Goal: Transaction & Acquisition: Purchase product/service

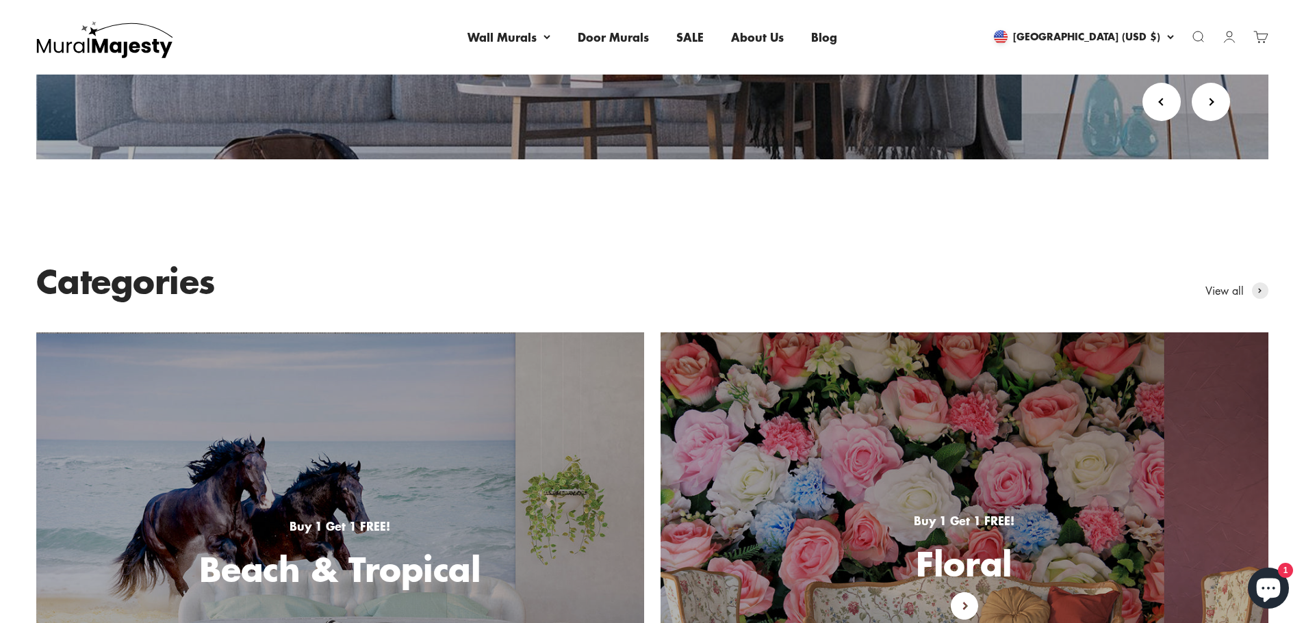
scroll to position [616, 0]
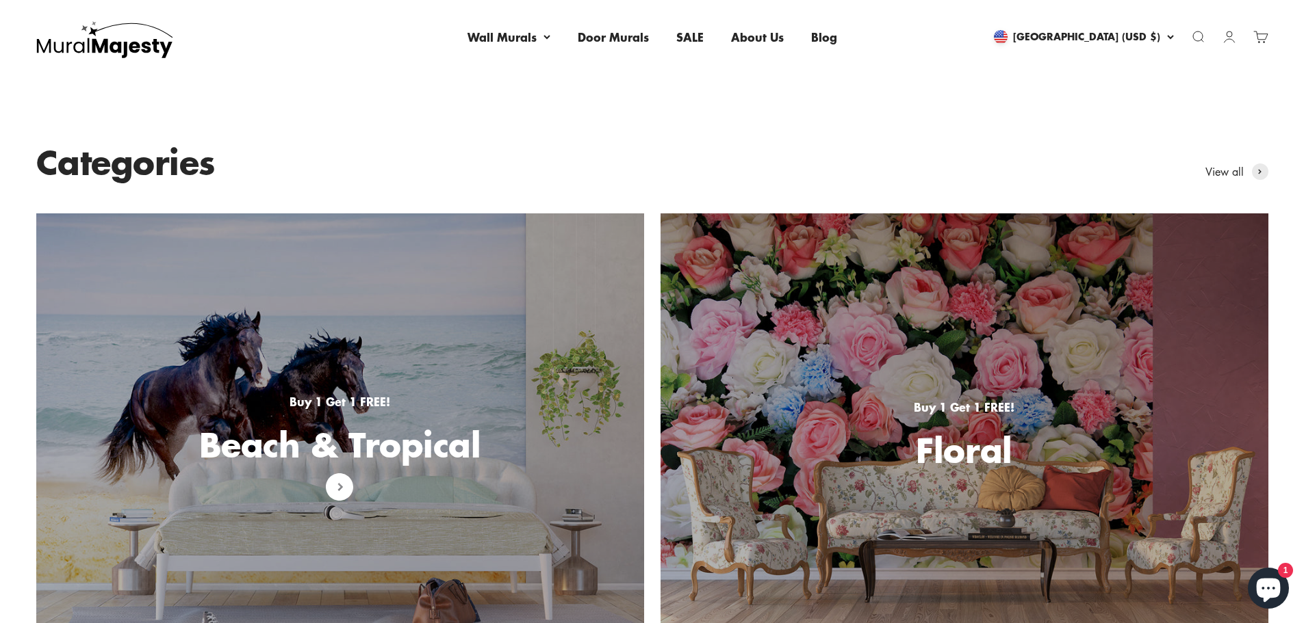
click at [339, 378] on img at bounding box center [340, 431] width 644 height 460
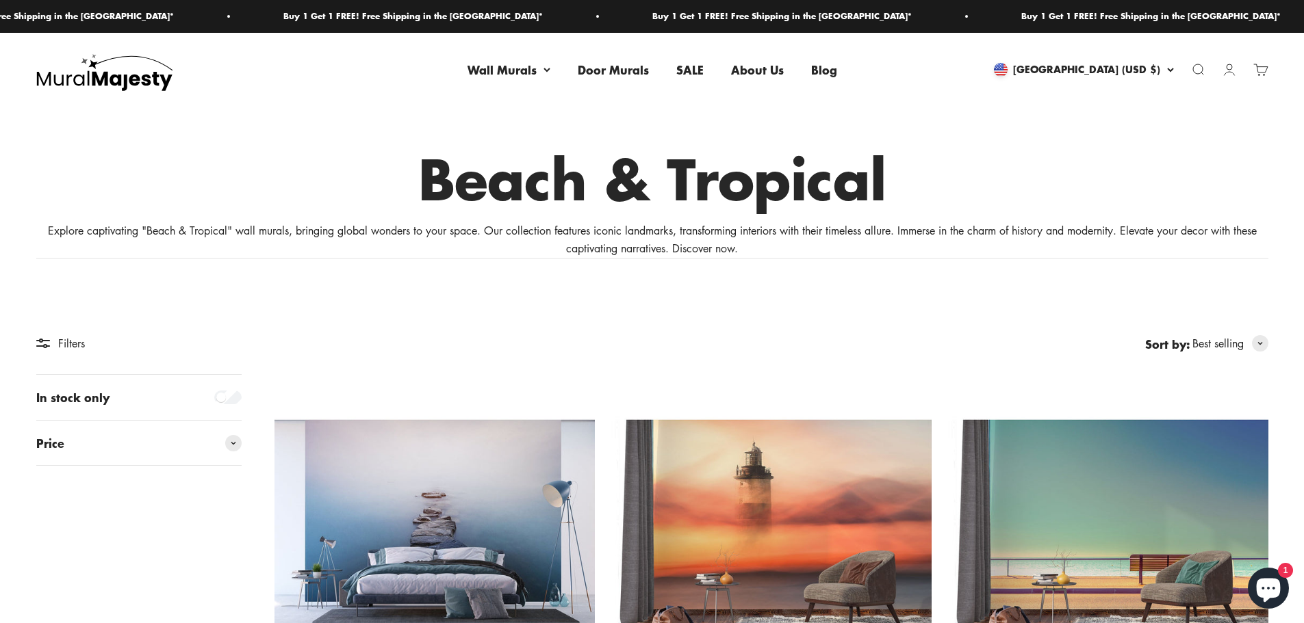
scroll to position [342, 0]
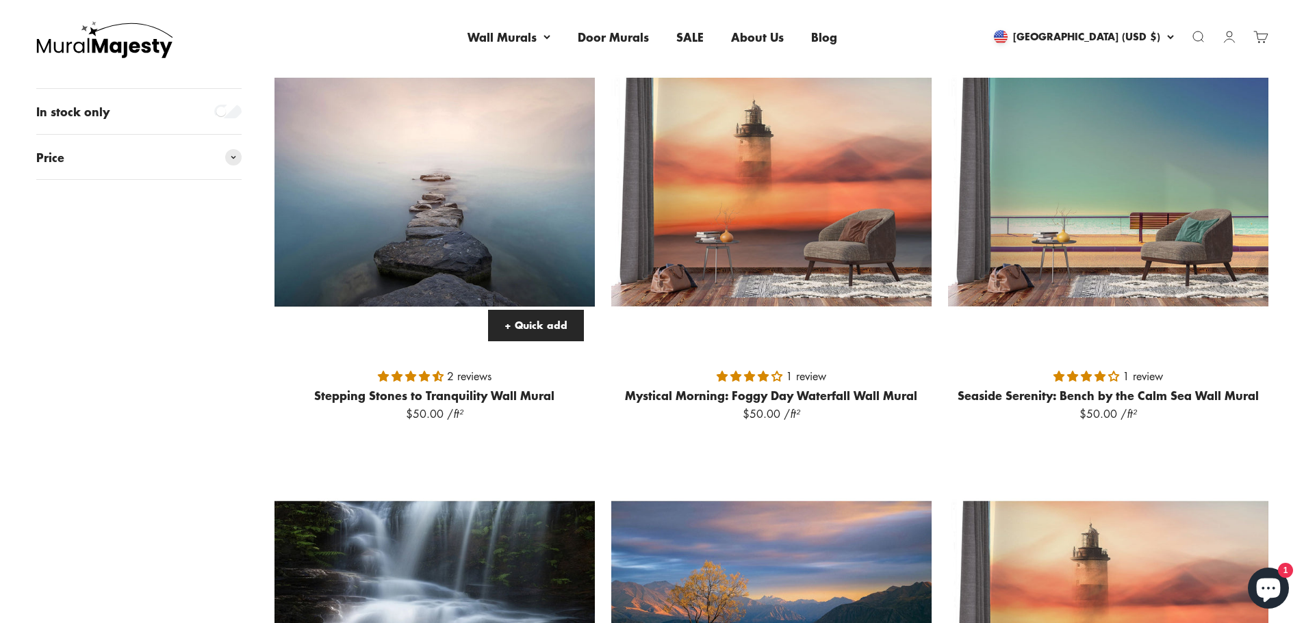
click at [478, 236] on img at bounding box center [434, 192] width 320 height 320
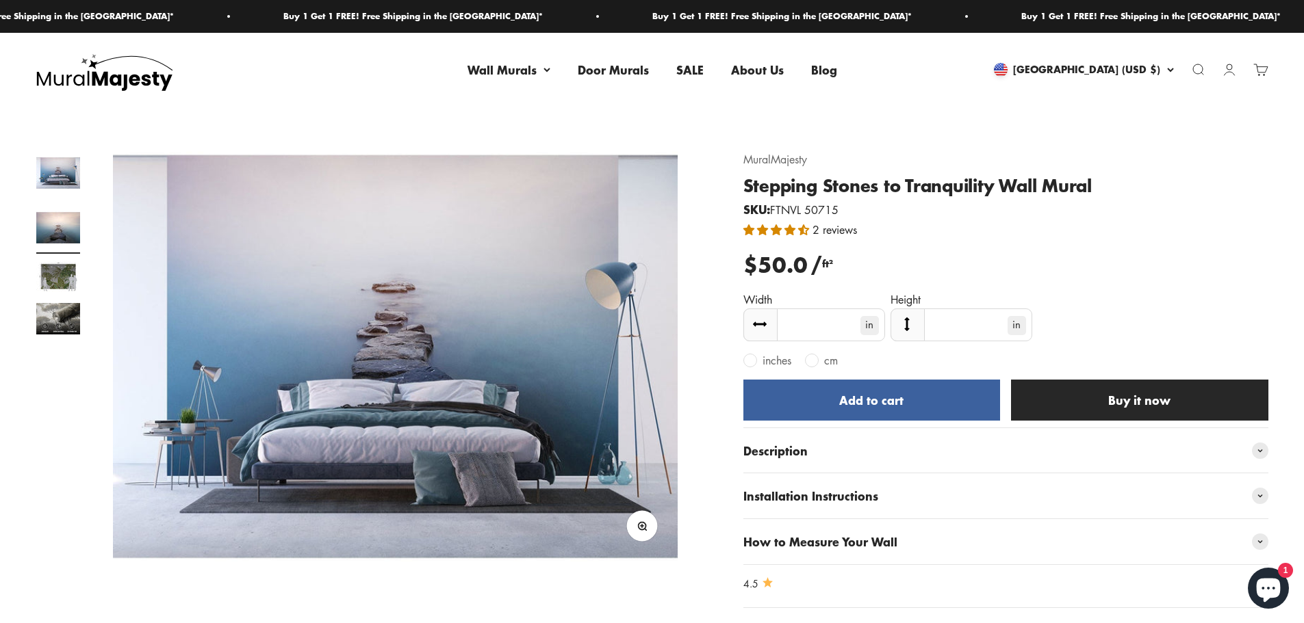
scroll to position [0, 581]
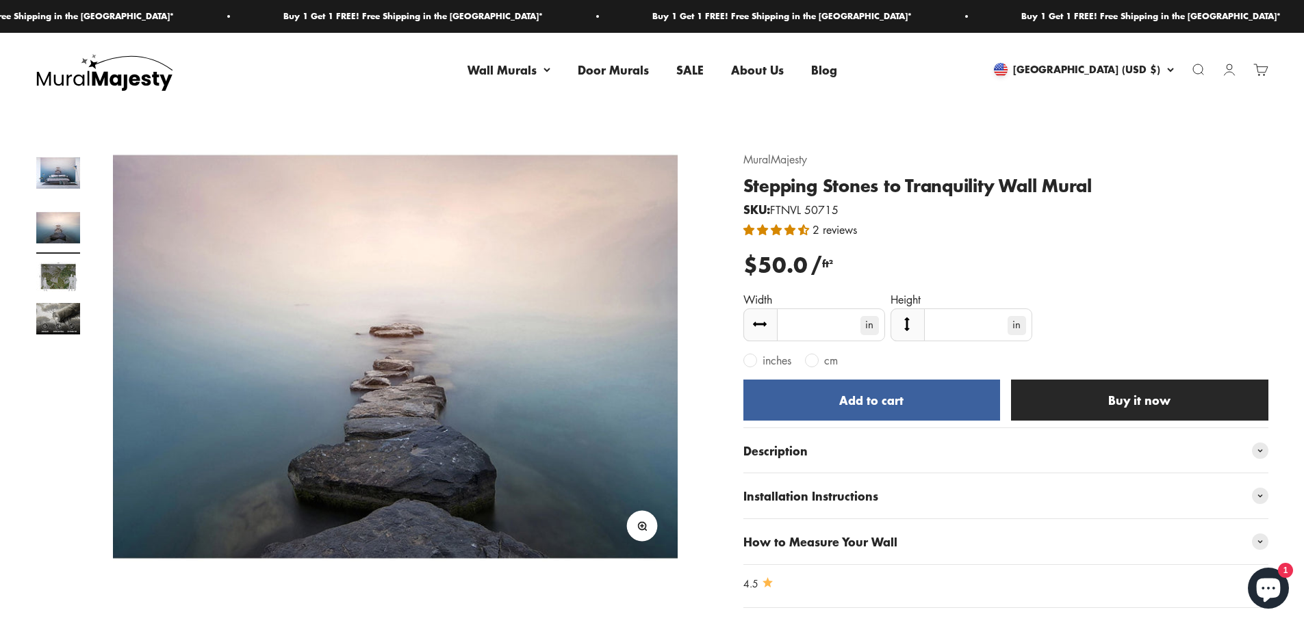
click at [777, 361] on span "inches" at bounding box center [776, 360] width 29 height 15
click at [754, 361] on label "inches" at bounding box center [767, 361] width 48 height 14
click at [775, 359] on span "inches" at bounding box center [776, 360] width 29 height 15
click at [832, 361] on span "cm" at bounding box center [831, 360] width 14 height 15
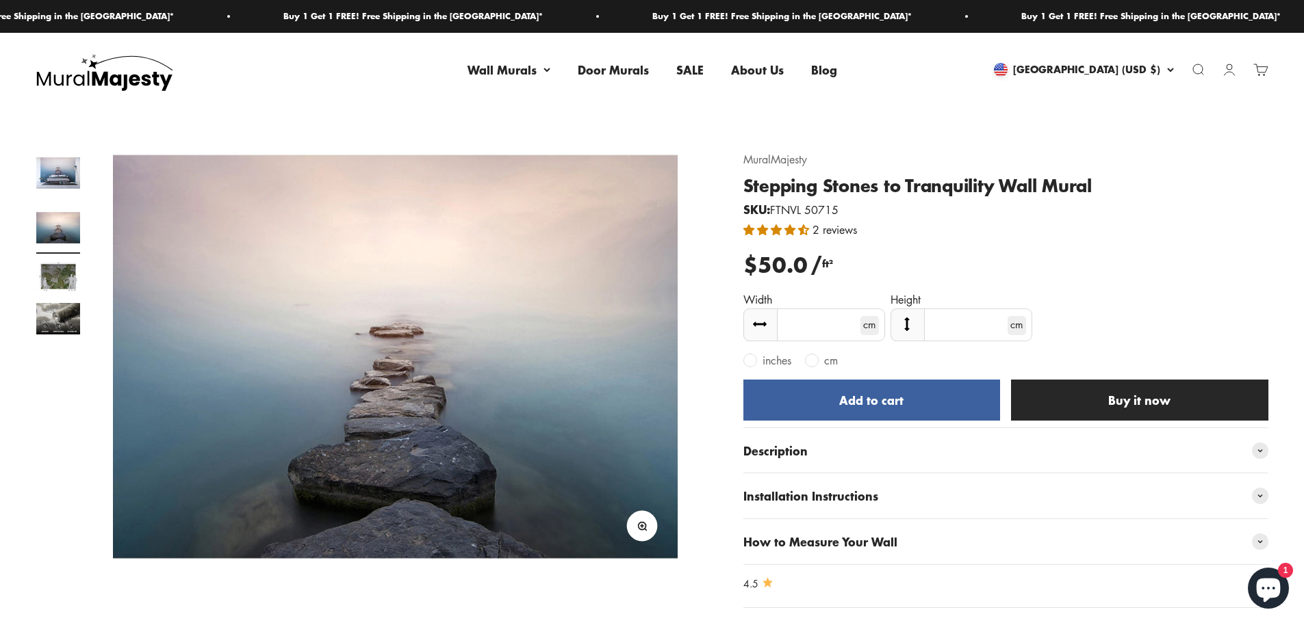
click at [763, 297] on label "Width" at bounding box center [757, 299] width 29 height 15
click at [754, 358] on label "inches" at bounding box center [767, 361] width 48 height 14
